Goal: Task Accomplishment & Management: Manage account settings

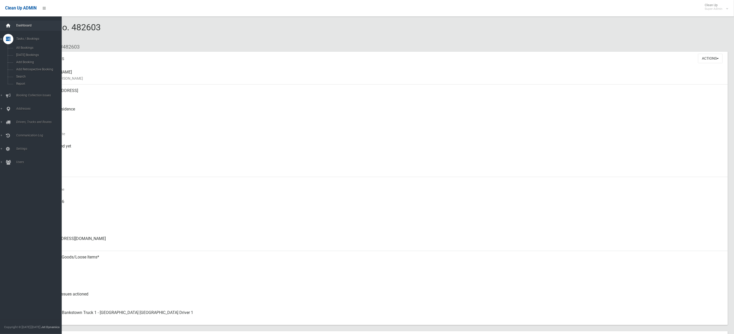
click at [5, 22] on icon at bounding box center [8, 26] width 6 height 10
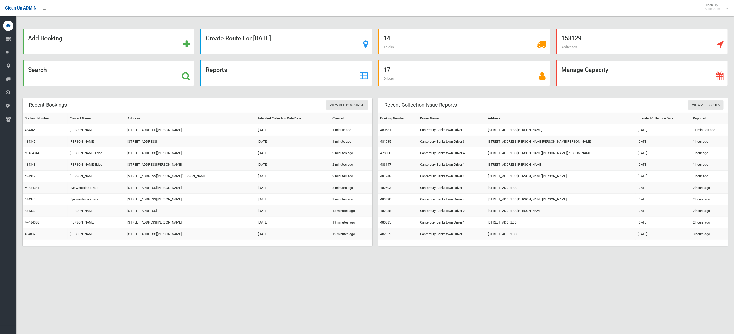
click at [69, 77] on div "Search" at bounding box center [109, 72] width 172 height 25
click at [386, 132] on link "480581" at bounding box center [385, 130] width 11 height 4
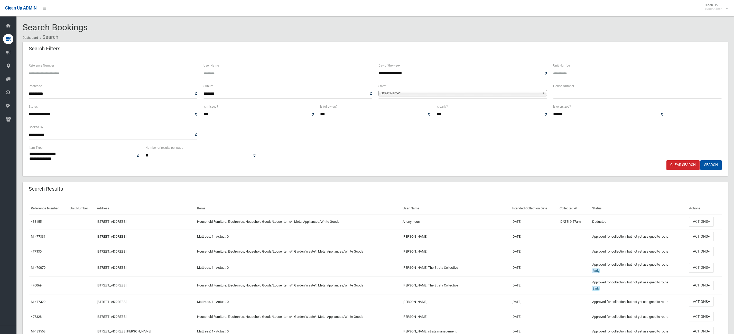
select select
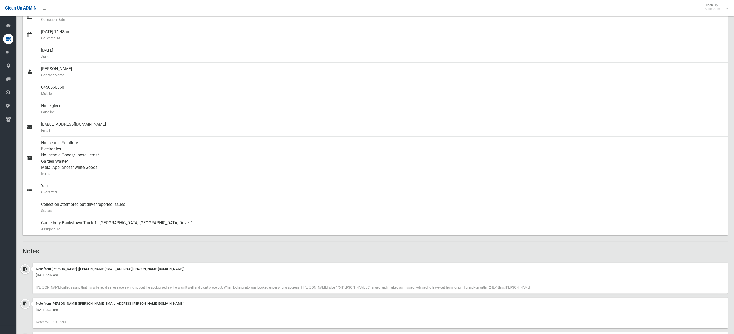
scroll to position [231, 0]
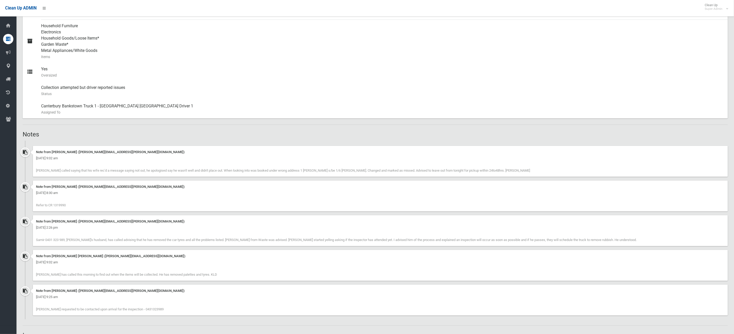
drag, startPoint x: 161, startPoint y: 310, endPoint x: 45, endPoint y: 292, distance: 117.8
click at [45, 292] on div "Note from Elissa Abboud (elissa.abboud@cbcity.nsw.gov.au) Monday 8th September …" at bounding box center [380, 300] width 695 height 31
click at [141, 277] on div "Note from Karen Lanceley Drew (karen.lanceleydrew@cbcity.nsw.gov.au) Friday 5th…" at bounding box center [380, 265] width 695 height 31
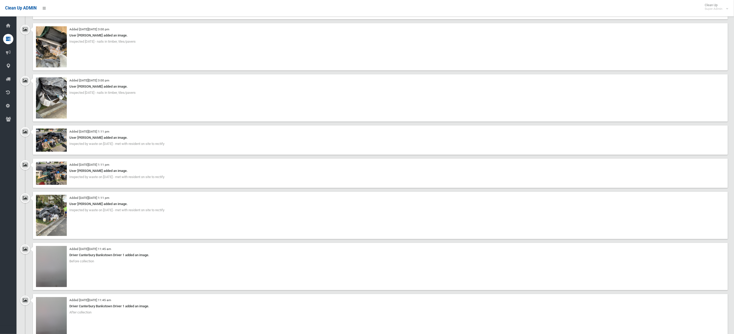
scroll to position [963, 0]
click at [57, 211] on img at bounding box center [51, 216] width 31 height 41
click at [61, 181] on img at bounding box center [51, 173] width 31 height 23
click at [58, 223] on img at bounding box center [51, 216] width 31 height 41
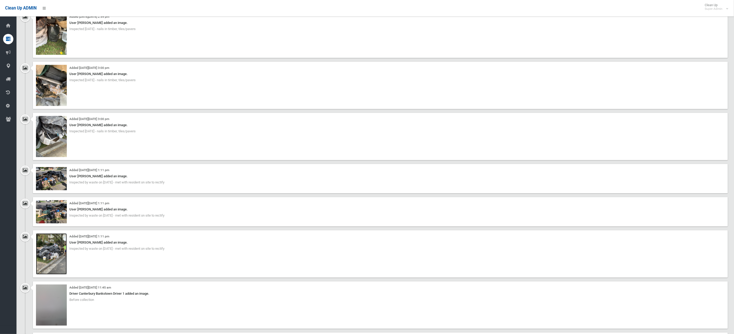
scroll to position [925, 0]
click at [62, 187] on img at bounding box center [51, 179] width 31 height 23
click at [52, 136] on img at bounding box center [51, 137] width 31 height 41
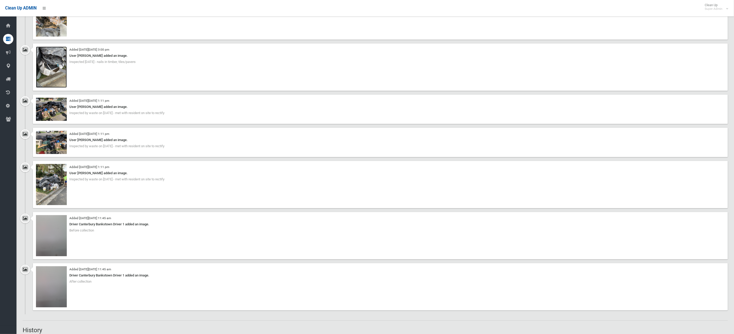
scroll to position [1002, 0]
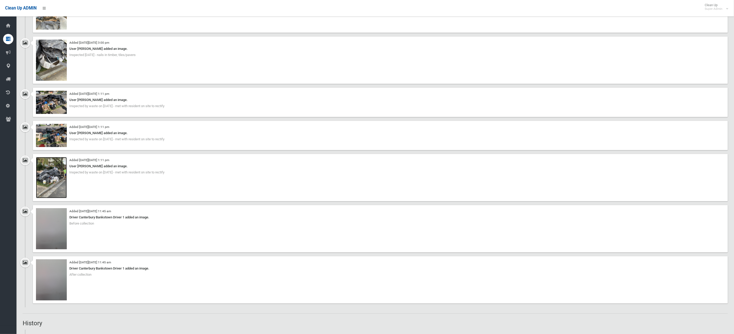
click at [58, 174] on img at bounding box center [51, 177] width 31 height 41
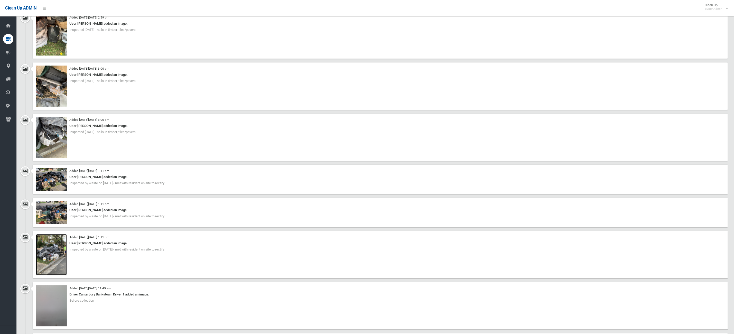
scroll to position [963, 0]
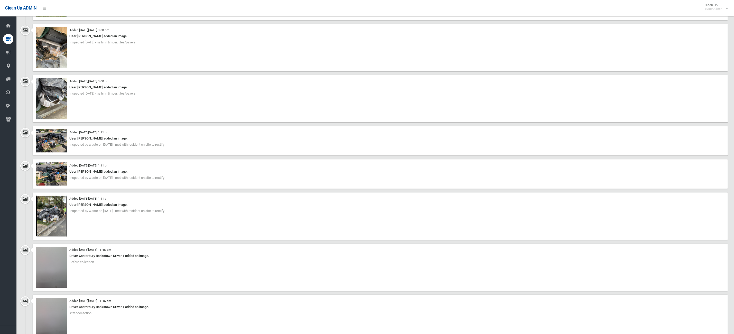
click at [49, 236] on img at bounding box center [51, 216] width 31 height 41
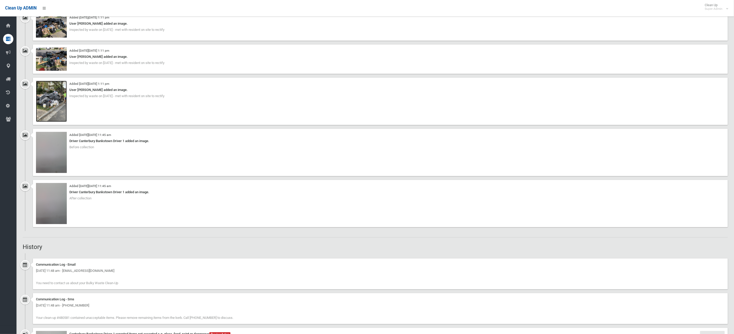
scroll to position [1079, 0]
click at [49, 96] on img at bounding box center [51, 100] width 31 height 41
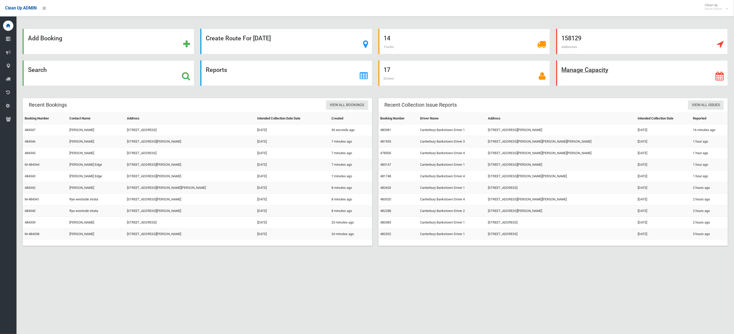
click at [597, 70] on strong "Manage Capacity" at bounding box center [585, 69] width 47 height 7
click at [140, 76] on div "Search" at bounding box center [109, 72] width 172 height 25
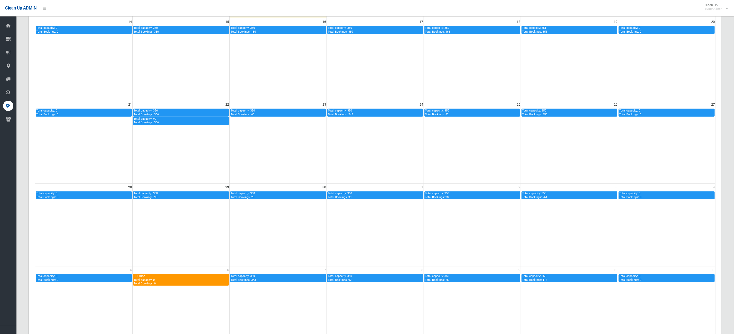
scroll to position [177, 0]
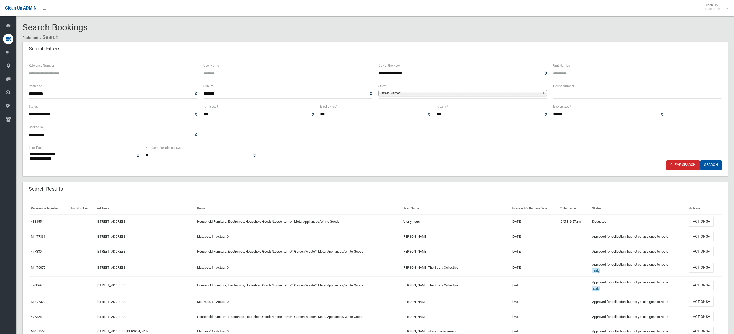
select select
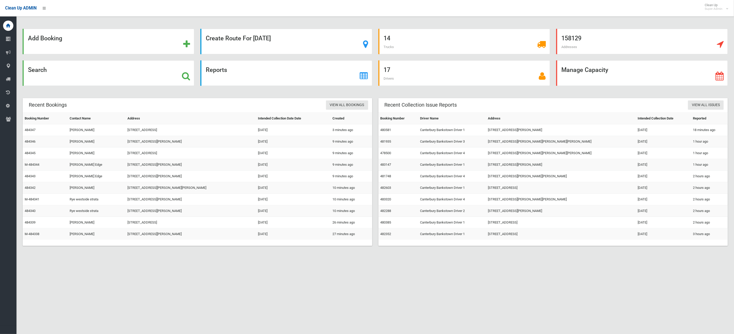
drag, startPoint x: 205, startPoint y: 297, endPoint x: 217, endPoint y: 291, distance: 13.5
click at [205, 296] on div "Add Booking Create Route For [DATE] 14 Trucks 158129 Addresses Search Reports 1…" at bounding box center [367, 173] width 734 height 334
drag, startPoint x: 337, startPoint y: 133, endPoint x: 374, endPoint y: 255, distance: 127.2
click at [366, 246] on div "Booking Number Contact Name Address Intended Collection Date Date Created 48434…" at bounding box center [198, 179] width 350 height 133
click at [390, 277] on div "Add Booking Create Route For [DATE] 14 Trucks 158129 Addresses Search Reports 1…" at bounding box center [367, 173] width 734 height 334
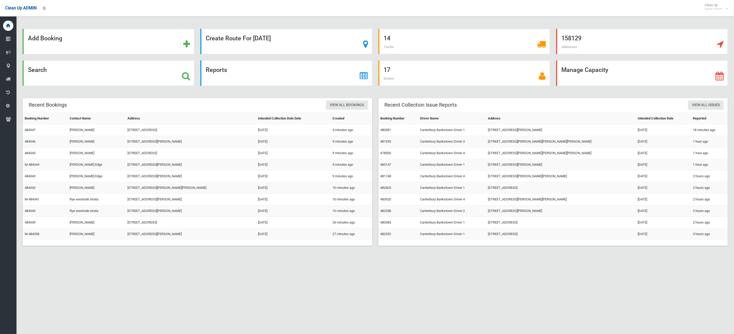
drag, startPoint x: 346, startPoint y: 210, endPoint x: 324, endPoint y: 143, distance: 71.3
click at [324, 143] on tbody "Booking Number Contact Name Address Intended Collection Date Date Created 48434…" at bounding box center [198, 176] width 350 height 127
click at [365, 251] on div "Recent Bookings View All Bookings Booking Number Contact Name Address Intended …" at bounding box center [198, 175] width 356 height 154
drag, startPoint x: 330, startPoint y: 208, endPoint x: 308, endPoint y: 170, distance: 43.5
click at [308, 170] on tbody "Booking Number Contact Name Address Intended Collection Date Date Created 48434…" at bounding box center [198, 176] width 350 height 127
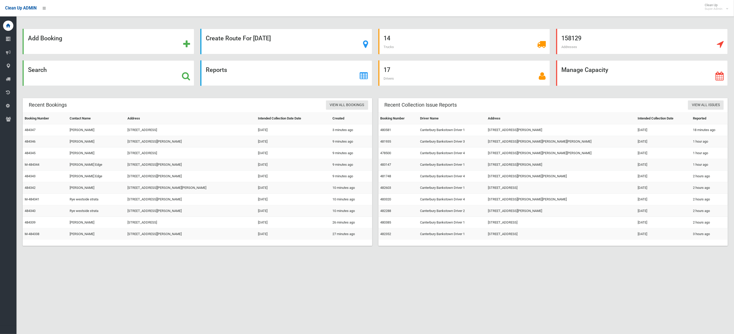
click at [355, 231] on td "27 minutes ago" at bounding box center [351, 234] width 42 height 12
click at [362, 257] on section "Add Booking Create Route For [DATE] 14 Trucks 158129 Addresses Search Reports 1…" at bounding box center [375, 143] width 718 height 229
drag, startPoint x: 352, startPoint y: 233, endPoint x: 311, endPoint y: 179, distance: 67.8
click at [305, 171] on tbody "Booking Number Contact Name Address Intended Collection Date Date Created 48434…" at bounding box center [198, 176] width 350 height 127
drag, startPoint x: 366, startPoint y: 256, endPoint x: 360, endPoint y: 260, distance: 6.9
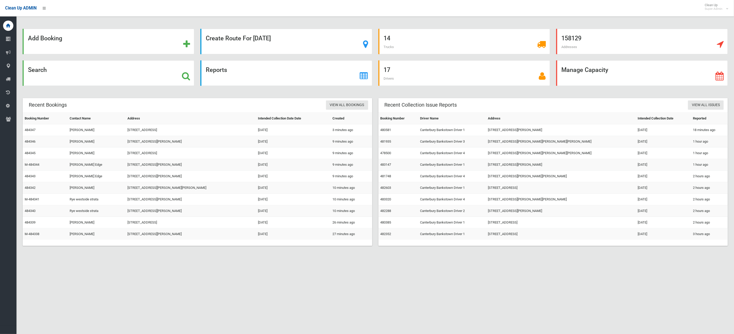
click at [366, 257] on section "Add Booking Create Route For Tomorrow 14 Trucks 158129 Addresses Search Reports…" at bounding box center [375, 143] width 718 height 229
click at [33, 131] on link "484348" at bounding box center [30, 130] width 11 height 4
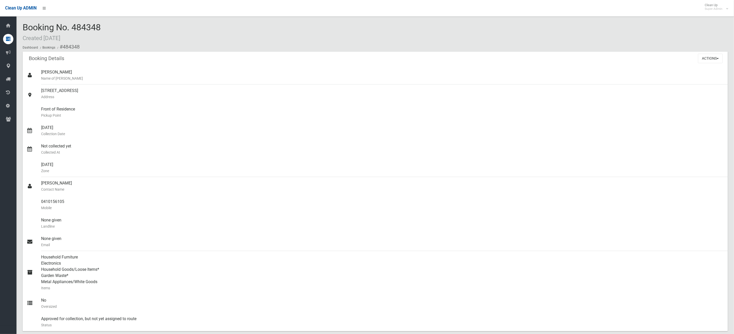
click at [708, 64] on div "Actions View Booking Edit Booking Clone Booking Add Booking Images Resend Confi…" at bounding box center [713, 58] width 30 height 13
click at [712, 57] on button "Actions" at bounding box center [710, 59] width 25 height 10
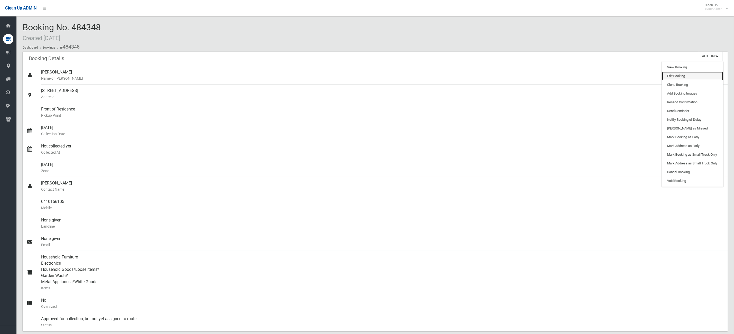
click at [705, 74] on link "Edit Booking" at bounding box center [692, 76] width 61 height 9
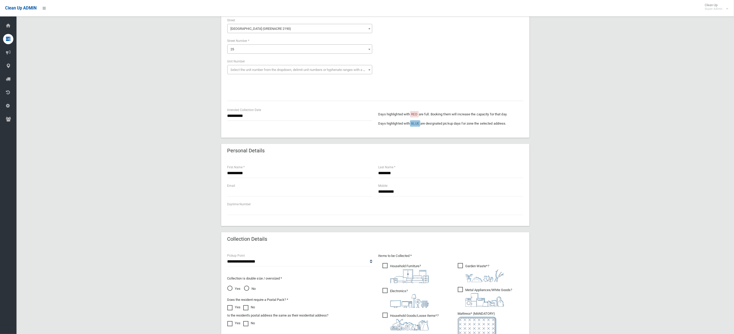
scroll to position [39, 0]
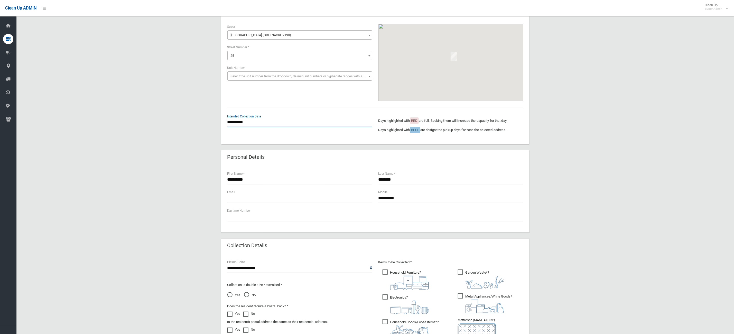
click at [258, 124] on input "**********" at bounding box center [299, 123] width 145 height 10
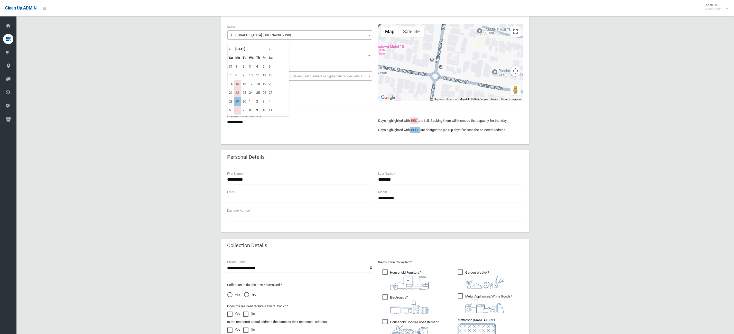
click at [236, 87] on td "15" at bounding box center [237, 84] width 7 height 9
type input "**********"
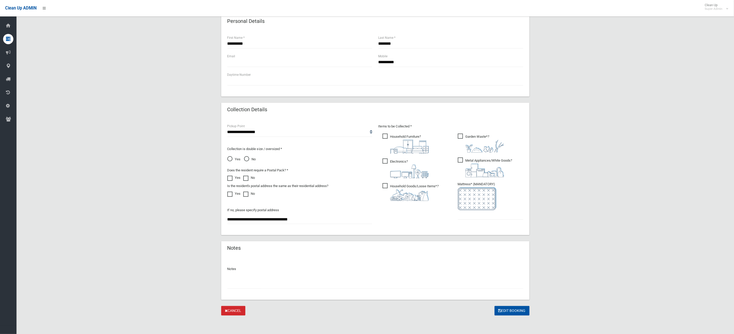
scroll to position [175, 0]
click at [467, 213] on input "text" at bounding box center [491, 215] width 66 height 10
type input "*"
click at [503, 311] on button "Edit Booking" at bounding box center [512, 311] width 35 height 10
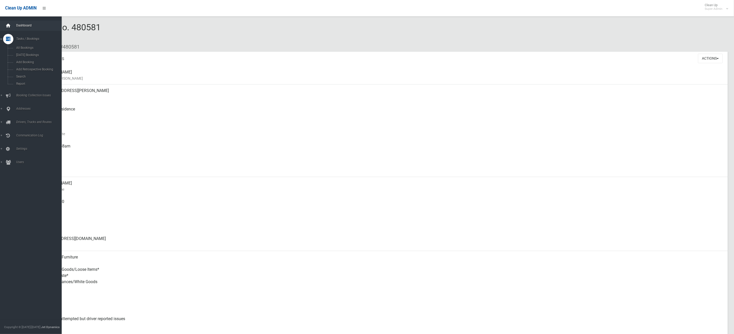
click at [9, 26] on icon at bounding box center [8, 26] width 6 height 10
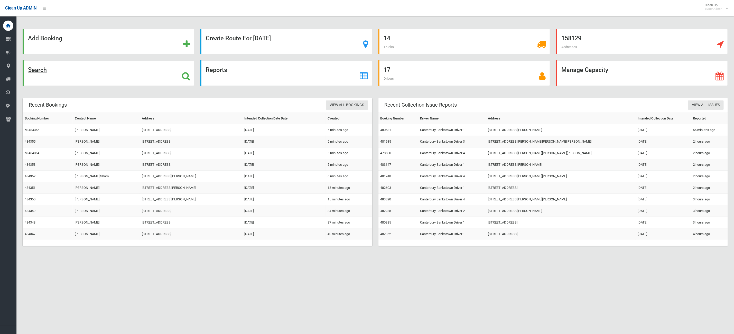
click at [101, 76] on div "Search" at bounding box center [109, 72] width 172 height 25
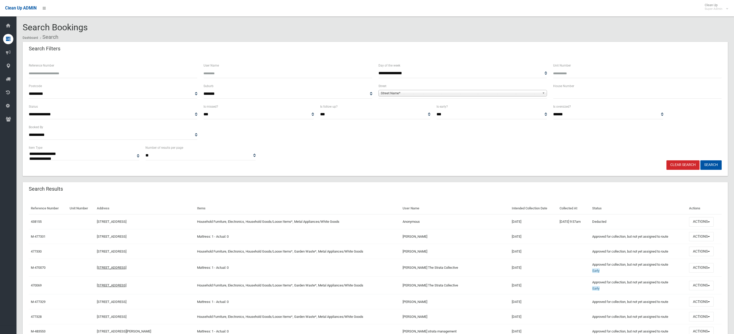
select select
click at [631, 86] on div "House Number" at bounding box center [637, 91] width 169 height 16
click at [603, 91] on input "text" at bounding box center [637, 94] width 169 height 10
type input "**"
click at [502, 86] on div "**********" at bounding box center [462, 91] width 169 height 16
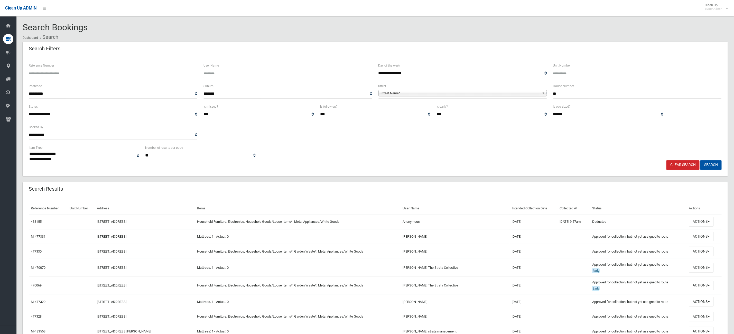
click at [496, 98] on span "**********" at bounding box center [462, 94] width 169 height 10
click at [481, 96] on div "Street Name*" at bounding box center [462, 93] width 169 height 6
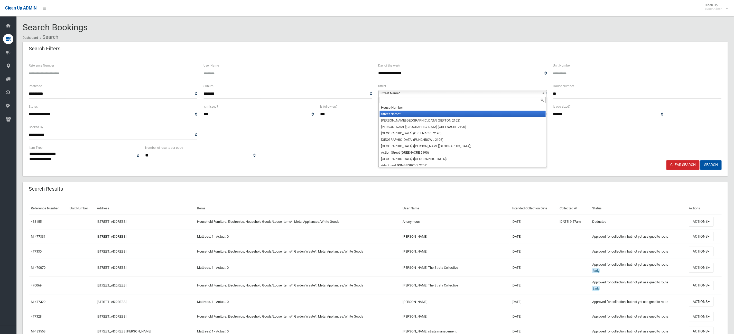
click at [398, 100] on input "text" at bounding box center [463, 100] width 166 height 6
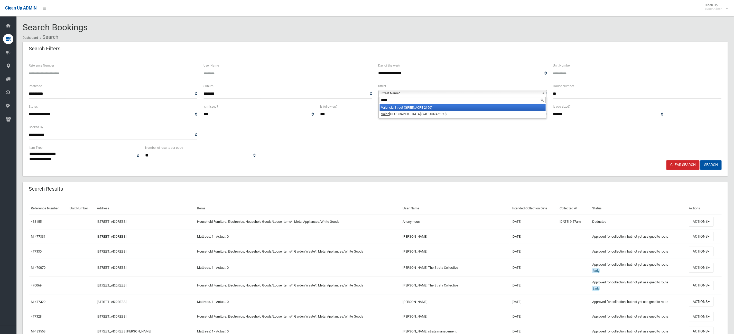
type input "*****"
drag, startPoint x: 416, startPoint y: 107, endPoint x: 614, endPoint y: 134, distance: 199.5
click at [417, 107] on li "Valen cia Street (GREENACRE 2190)" at bounding box center [463, 107] width 166 height 6
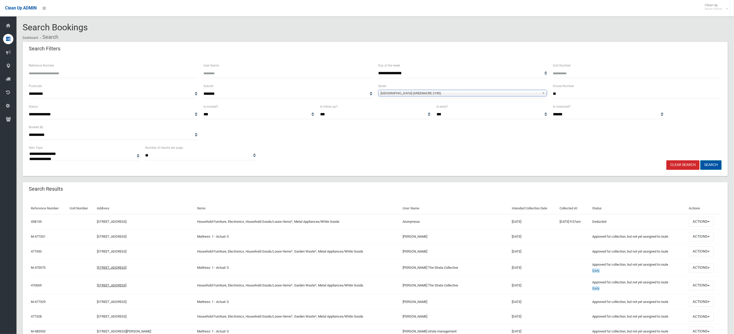
click at [718, 161] on button "Search" at bounding box center [710, 165] width 21 height 10
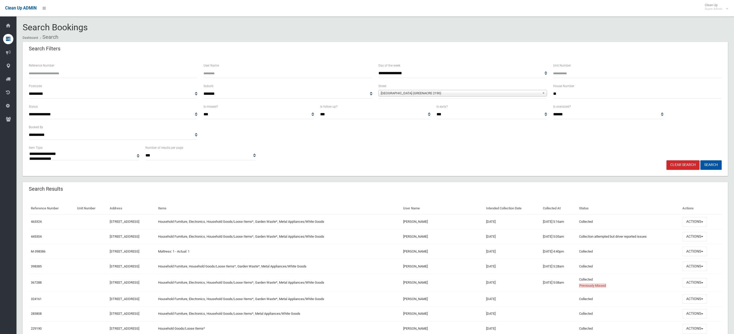
select select
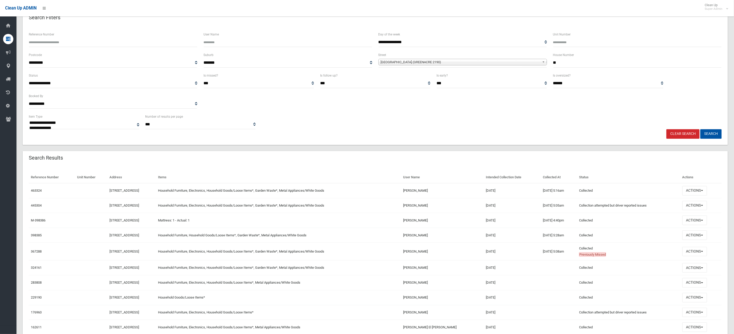
scroll to position [59, 0]
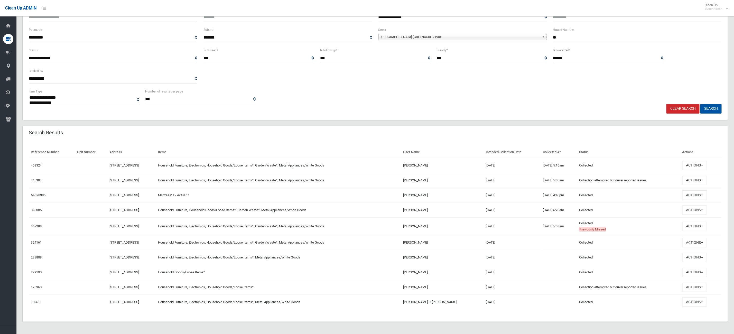
drag, startPoint x: 497, startPoint y: 177, endPoint x: 449, endPoint y: 171, distance: 48.8
click at [449, 173] on tr "445304 [STREET_ADDRESS] Household Furniture, Electronics, Household Goods/Loose…" at bounding box center [375, 180] width 693 height 15
click at [692, 180] on button "Actions" at bounding box center [694, 181] width 25 height 10
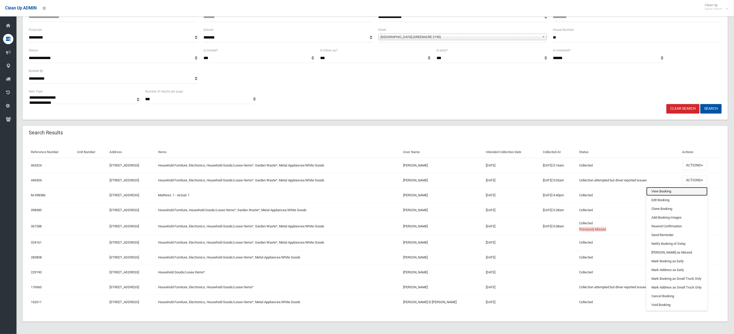
click at [669, 190] on link "View Booking" at bounding box center [676, 191] width 61 height 9
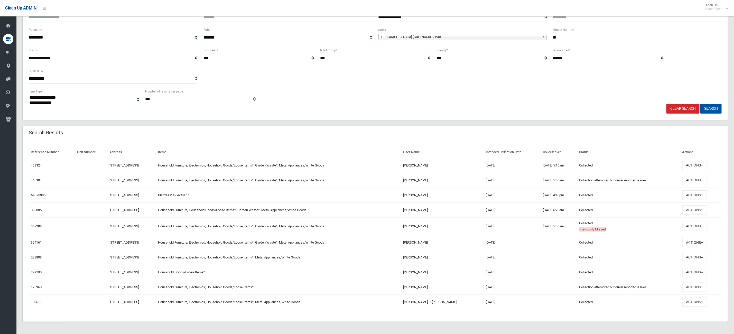
click at [564, 188] on td "[DATE] 4:40pm" at bounding box center [559, 195] width 36 height 15
drag, startPoint x: 586, startPoint y: 175, endPoint x: 505, endPoint y: 165, distance: 81.8
click at [505, 165] on tbody "463324 [STREET_ADDRESS] Household Furniture, Electronics, Household Goods/Loose…" at bounding box center [375, 234] width 693 height 152
click at [573, 184] on td "[DATE] 5:05am" at bounding box center [559, 180] width 36 height 15
drag, startPoint x: 573, startPoint y: 176, endPoint x: 518, endPoint y: 172, distance: 54.9
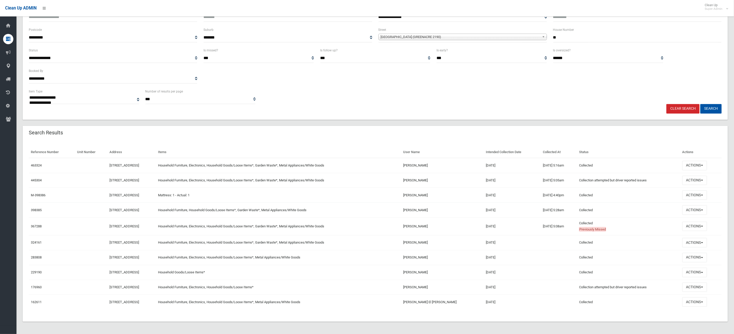
click at [493, 160] on tbody "463324 [STREET_ADDRESS] Household Furniture, Electronics, Household Goods/Loose…" at bounding box center [375, 234] width 693 height 152
click at [541, 189] on td "[DATE] 4:40pm" at bounding box center [559, 195] width 36 height 15
click at [677, 160] on td "Collected This booking was completed with no issues." at bounding box center [628, 165] width 103 height 15
click at [696, 163] on button "Actions" at bounding box center [694, 166] width 25 height 10
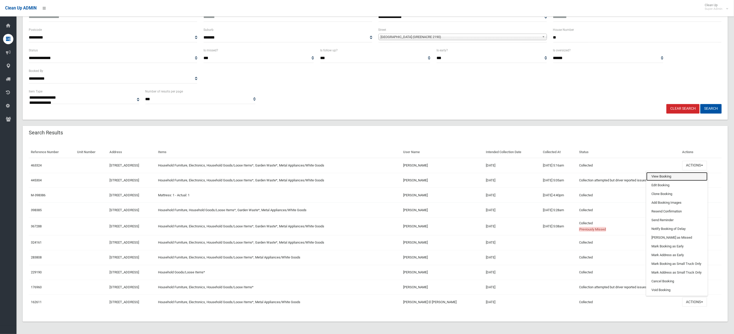
click at [654, 172] on link "View Booking" at bounding box center [676, 176] width 61 height 9
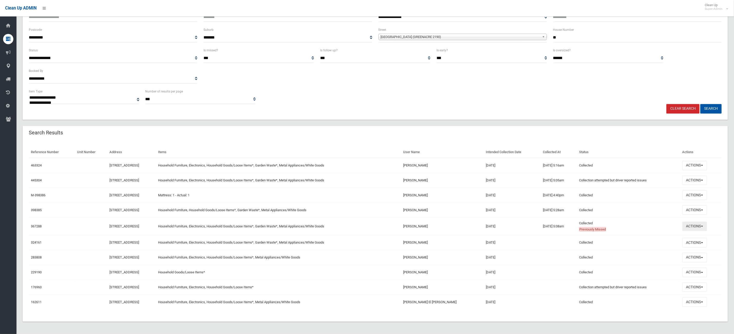
click at [694, 223] on button "Actions" at bounding box center [694, 227] width 25 height 10
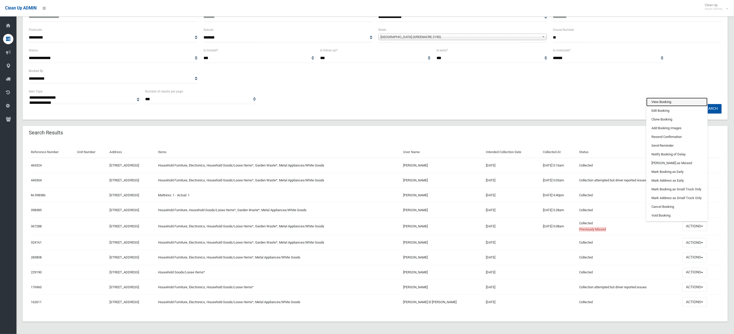
click at [657, 100] on link "View Booking" at bounding box center [676, 102] width 61 height 9
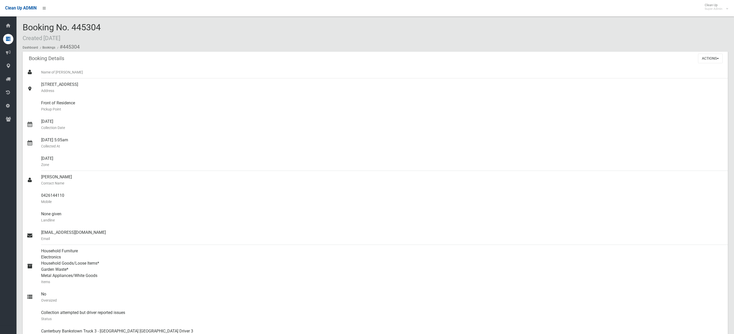
scroll to position [193, 0]
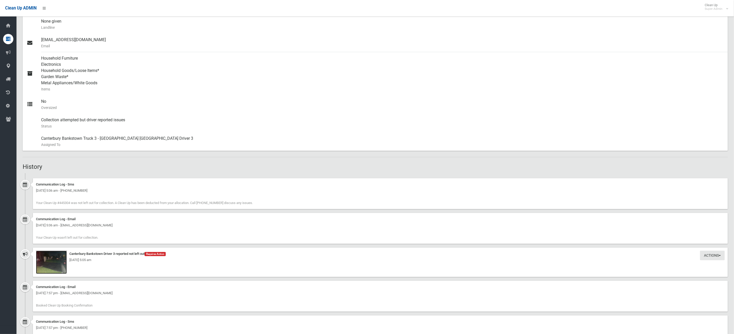
click at [57, 271] on img at bounding box center [51, 262] width 31 height 23
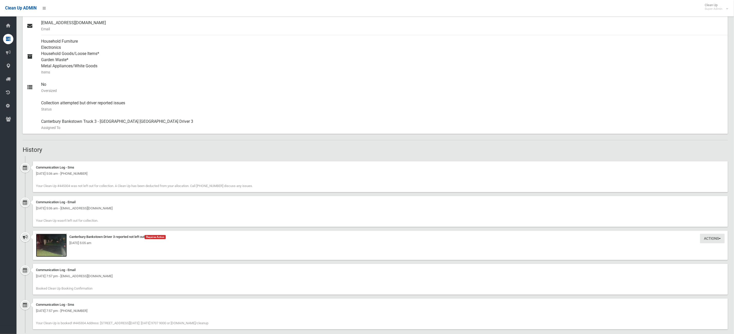
scroll to position [218, 0]
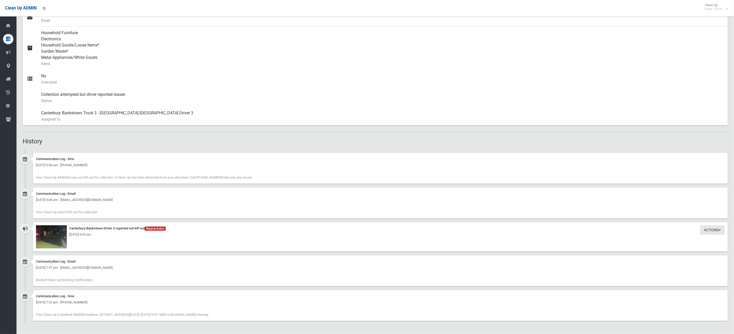
drag, startPoint x: 155, startPoint y: 314, endPoint x: 161, endPoint y: 223, distance: 90.9
click at [122, 262] on ul "Communication Log - Sms [DATE] 5:06 am - [PHONE_NUMBER] Your Clean-Up #445304 w…" at bounding box center [375, 236] width 705 height 177
click at [328, 195] on div "Communication Log - Email" at bounding box center [380, 194] width 689 height 6
drag, startPoint x: 105, startPoint y: 196, endPoint x: 198, endPoint y: 220, distance: 96.5
click at [198, 220] on div "Communication Log - Email Monday 17th February 2025 - 5:06 am - khuloud.mikari@…" at bounding box center [375, 205] width 705 height 35
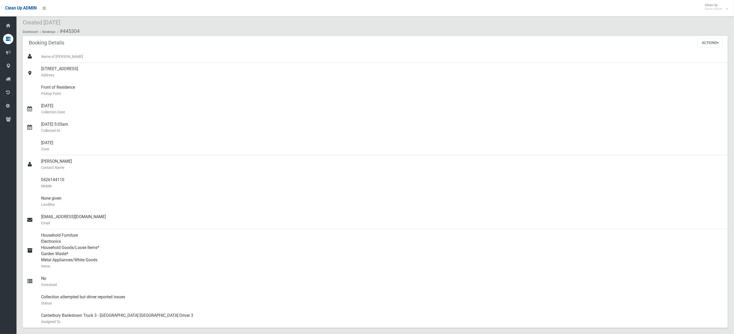
scroll to position [0, 0]
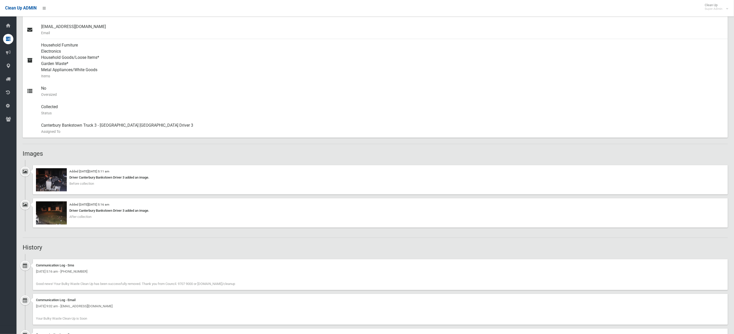
scroll to position [231, 0]
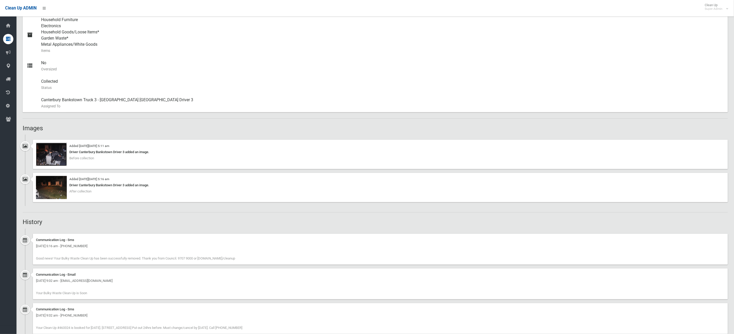
click at [59, 157] on img at bounding box center [51, 154] width 31 height 23
click at [55, 190] on img at bounding box center [51, 187] width 31 height 23
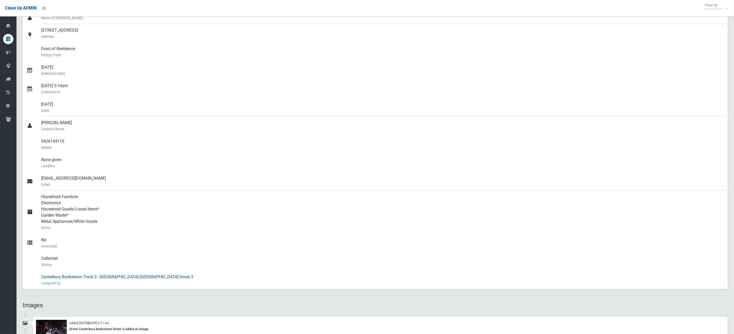
scroll to position [0, 0]
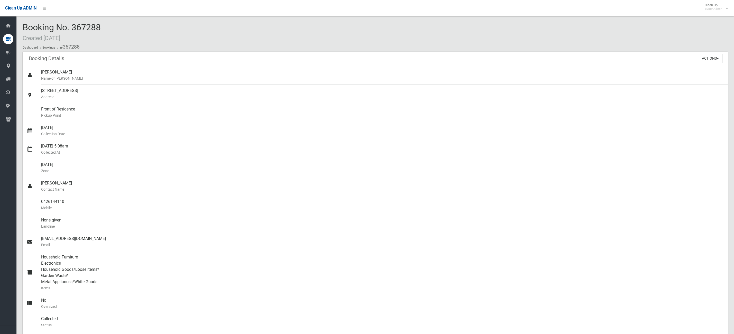
scroll to position [270, 0]
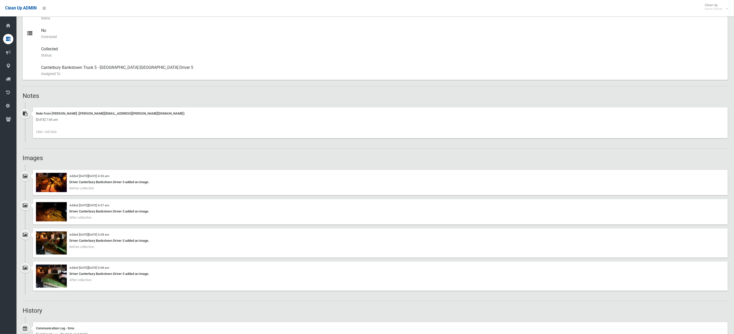
click at [63, 172] on div "Added on Mon 25th March, 2024 at 4:55 am Driver Canterbury Bankstown Driver 3 a…" at bounding box center [380, 182] width 695 height 25
click at [53, 188] on img at bounding box center [51, 182] width 31 height 19
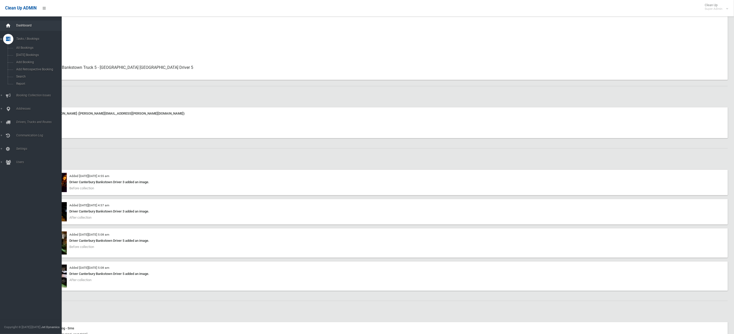
click at [5, 27] on div at bounding box center [8, 26] width 10 height 10
